Goal: Use online tool/utility: Use online tool/utility

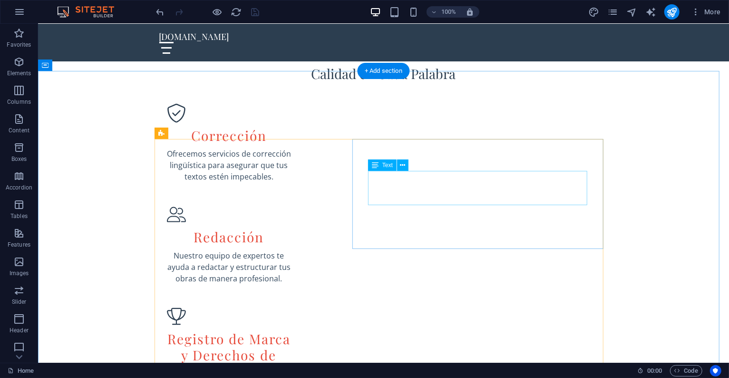
scroll to position [676, 0]
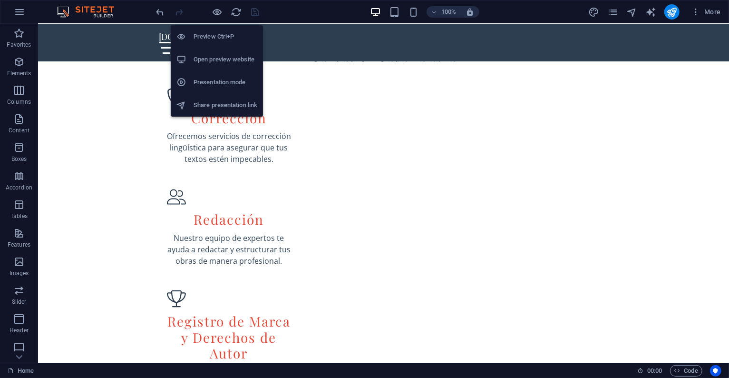
click at [241, 81] on h6 "Presentation mode" at bounding box center [226, 82] width 64 height 11
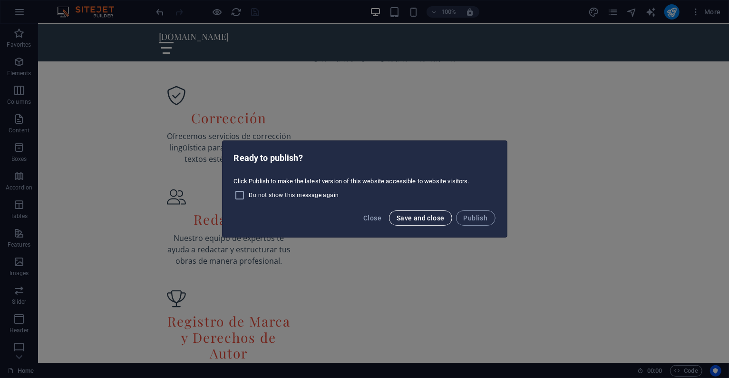
click at [429, 223] on button "Save and close" at bounding box center [420, 217] width 63 height 15
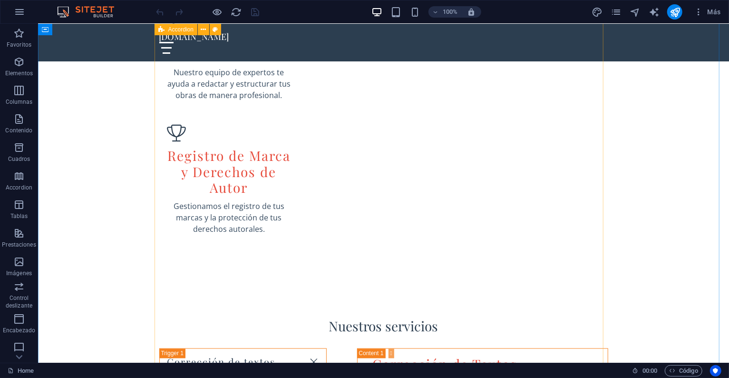
scroll to position [335, 0]
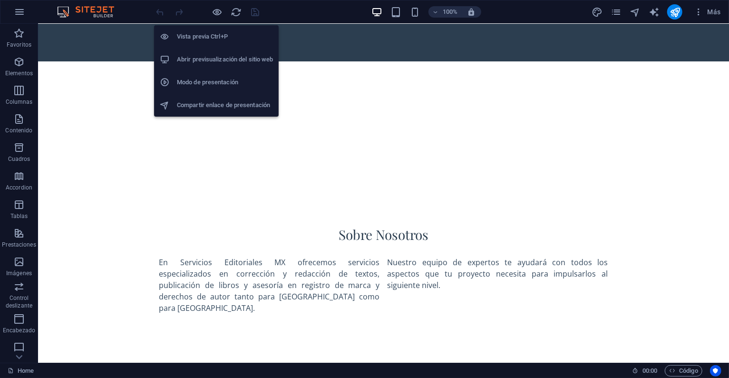
click at [227, 84] on h6 "Modo de presentación" at bounding box center [225, 82] width 96 height 11
